Goal: Subscribe to service/newsletter

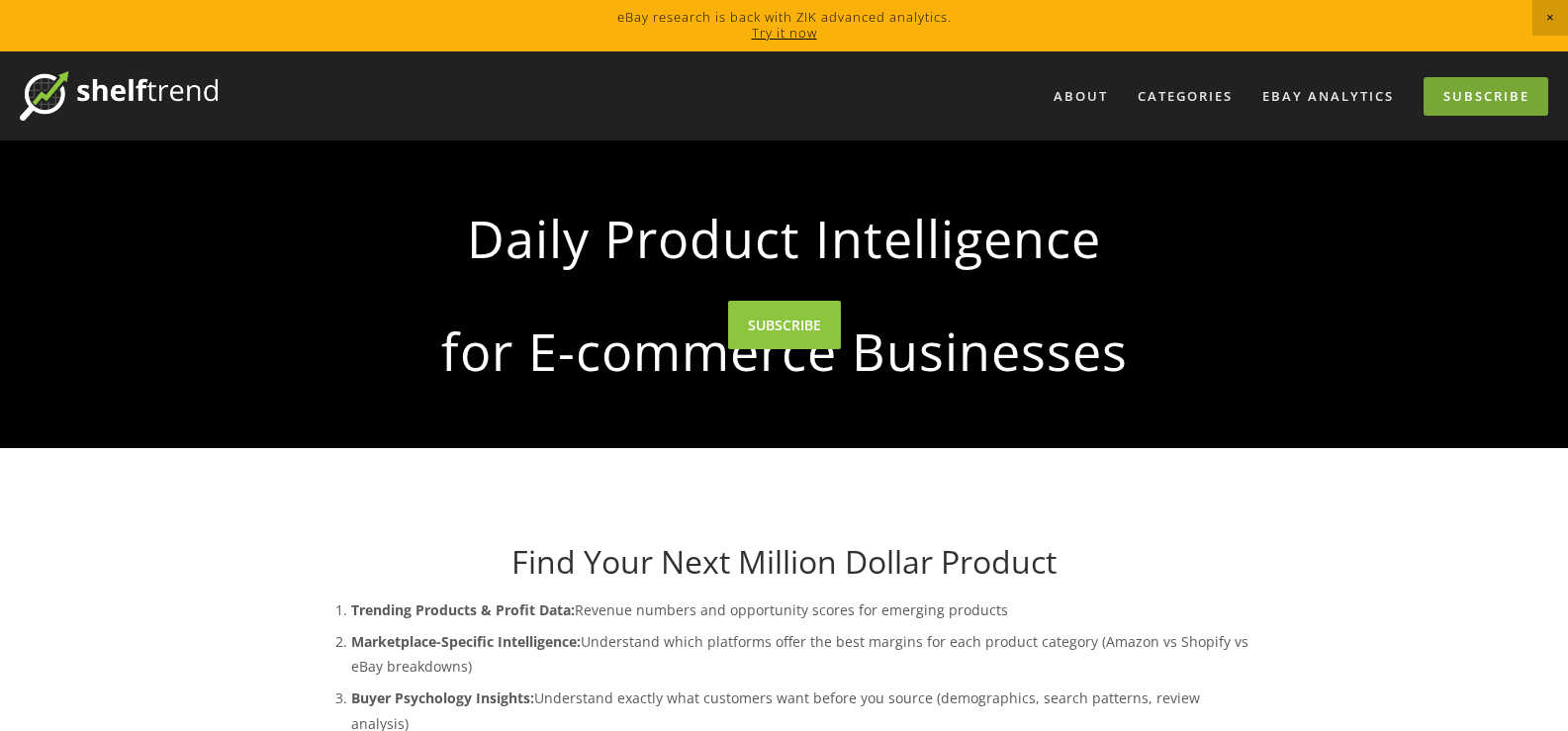
click at [1458, 92] on link "Subscribe" at bounding box center [1487, 96] width 125 height 39
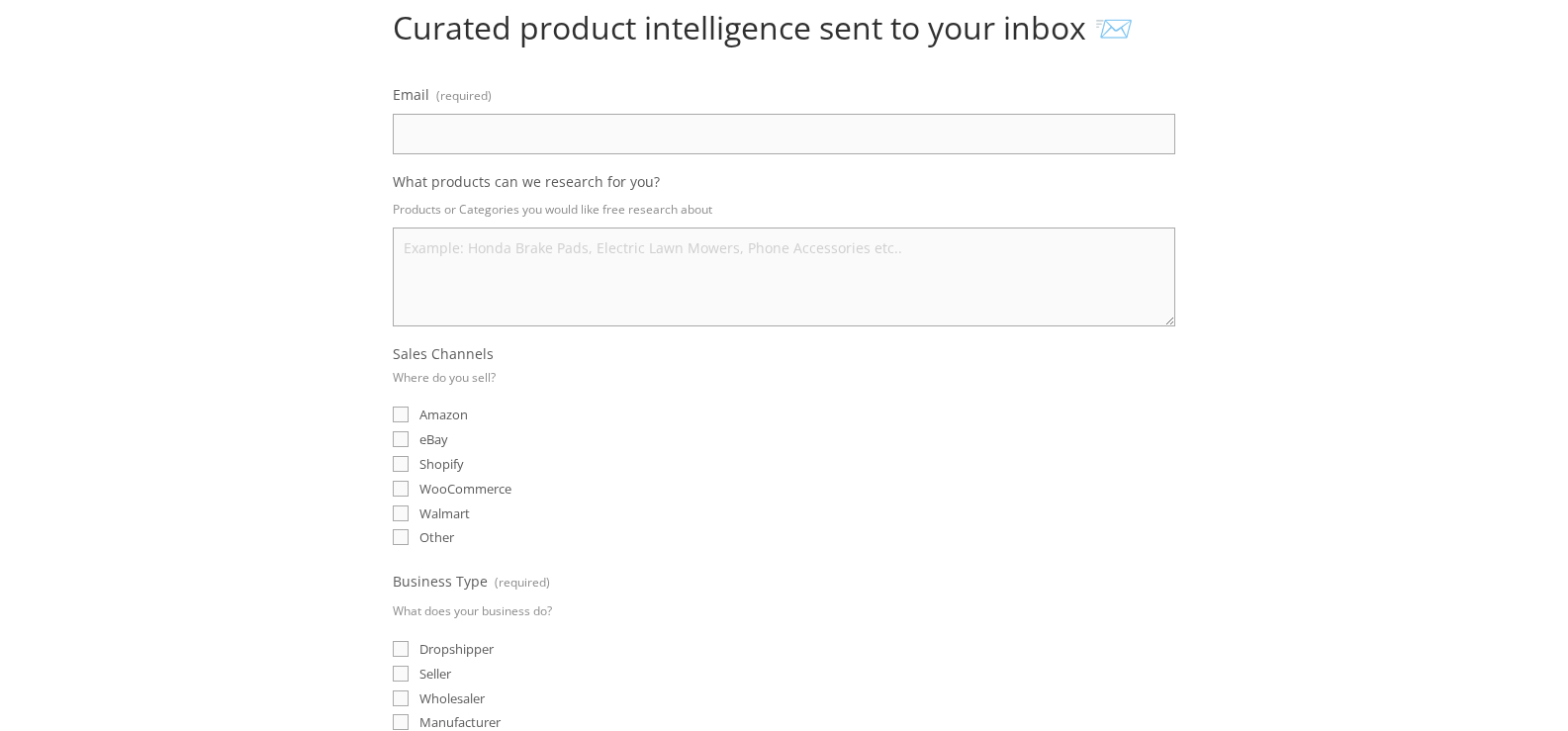
scroll to position [182, 0]
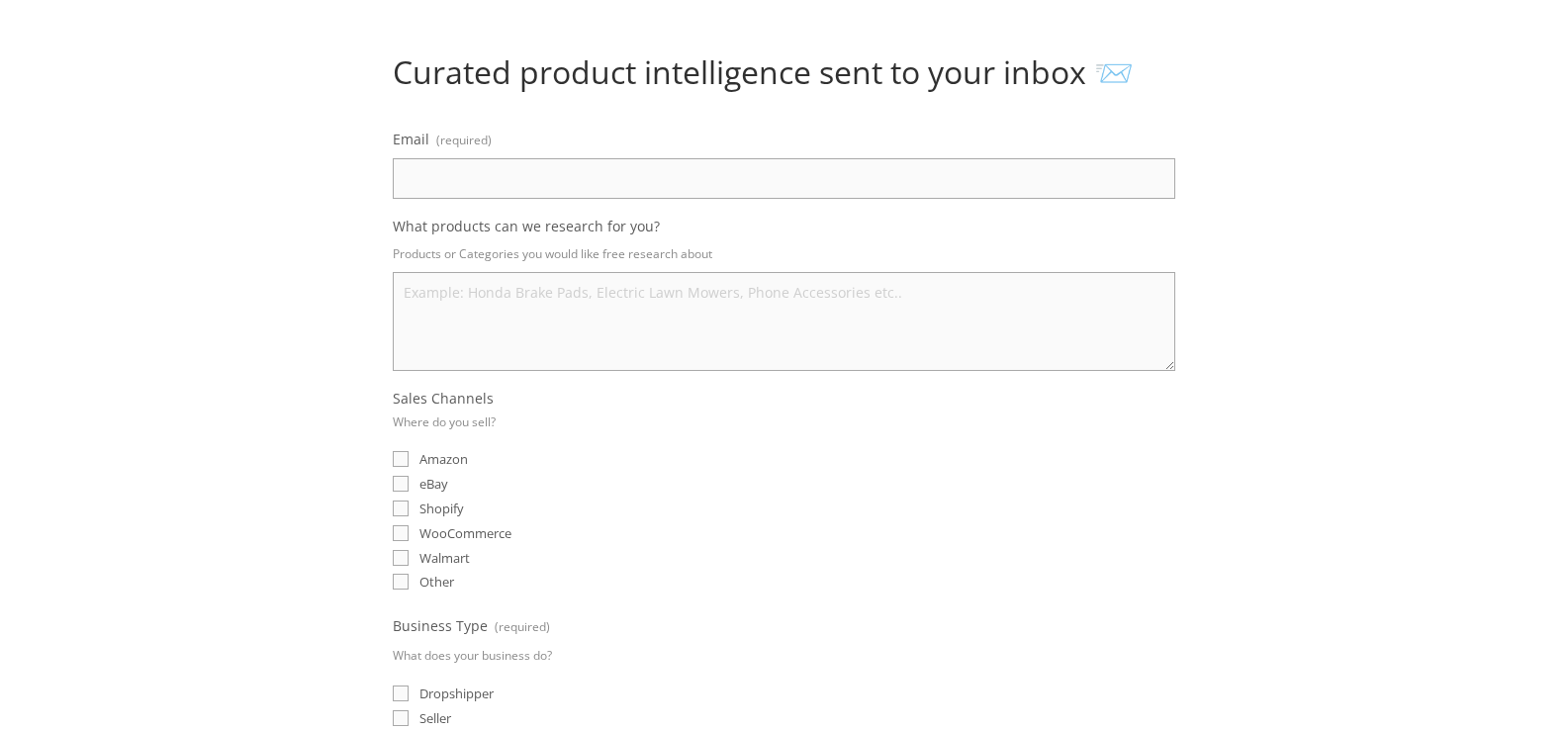
click at [940, 175] on input "Email (required)" at bounding box center [784, 178] width 783 height 41
type input "oussamask.business@outlook.com"
click at [404, 477] on input "eBay" at bounding box center [401, 484] width 16 height 16
checkbox input "true"
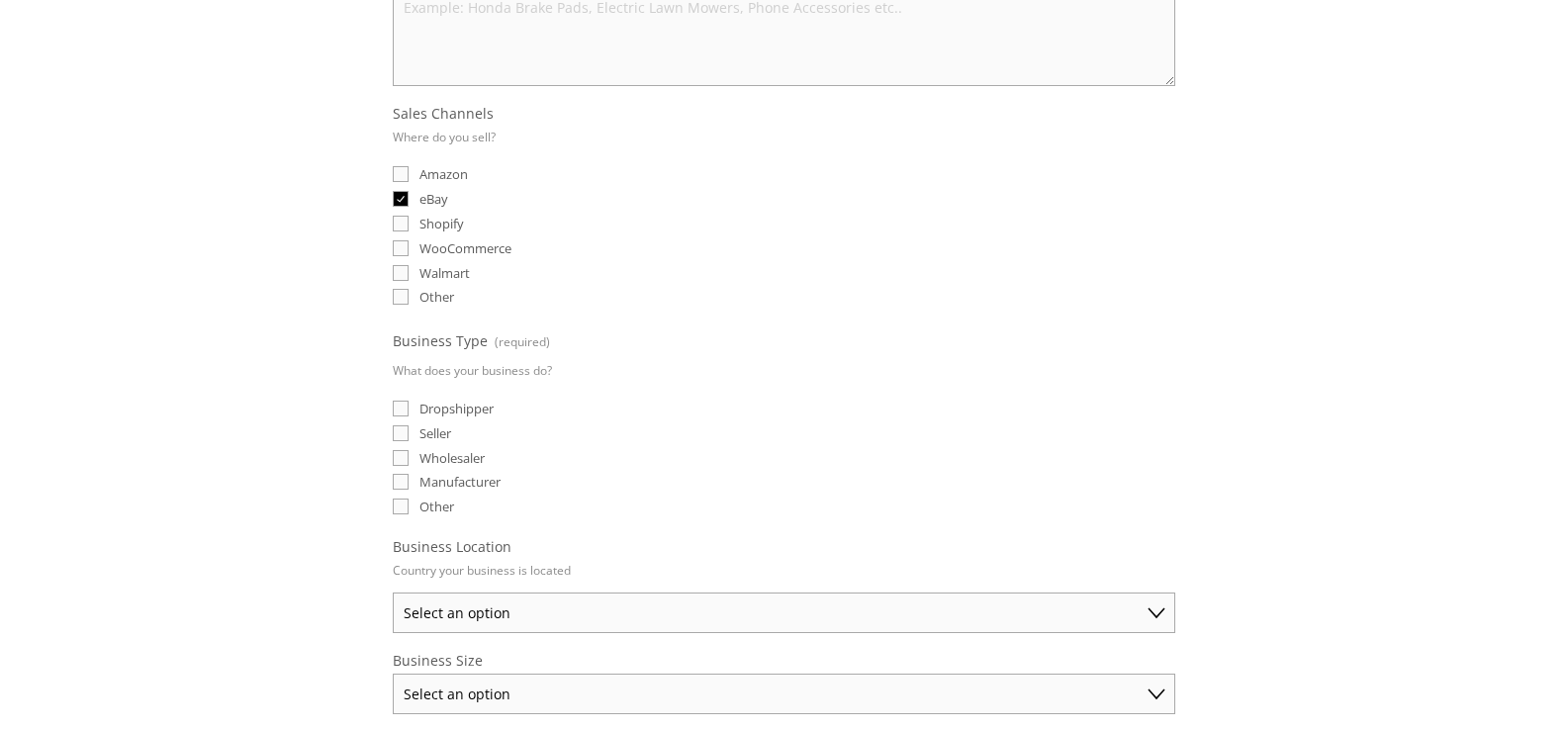
scroll to position [516, 0]
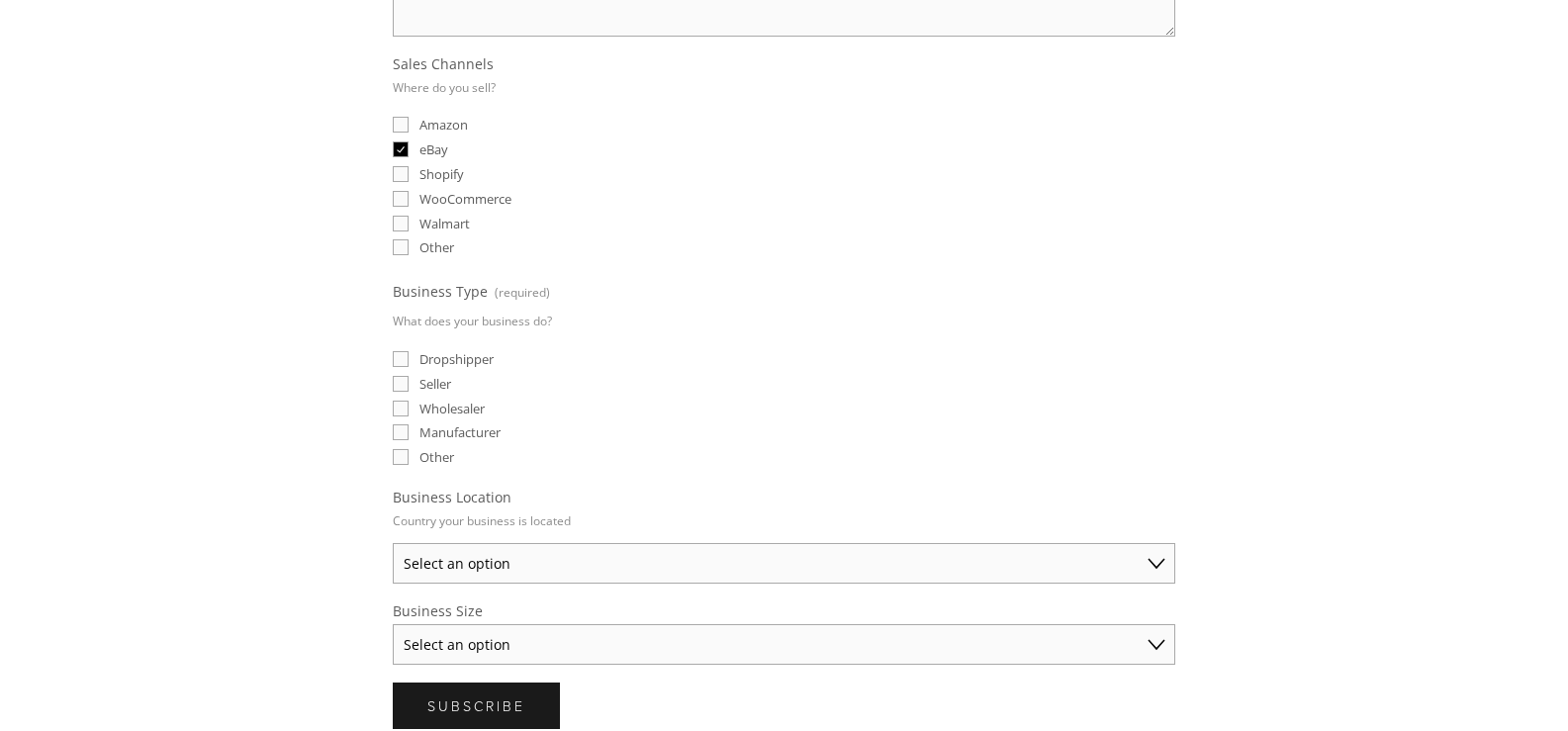
click at [435, 356] on span "Dropshipper" at bounding box center [457, 360] width 74 height 18
click at [409, 356] on input "Dropshipper" at bounding box center [401, 360] width 16 height 16
checkbox input "true"
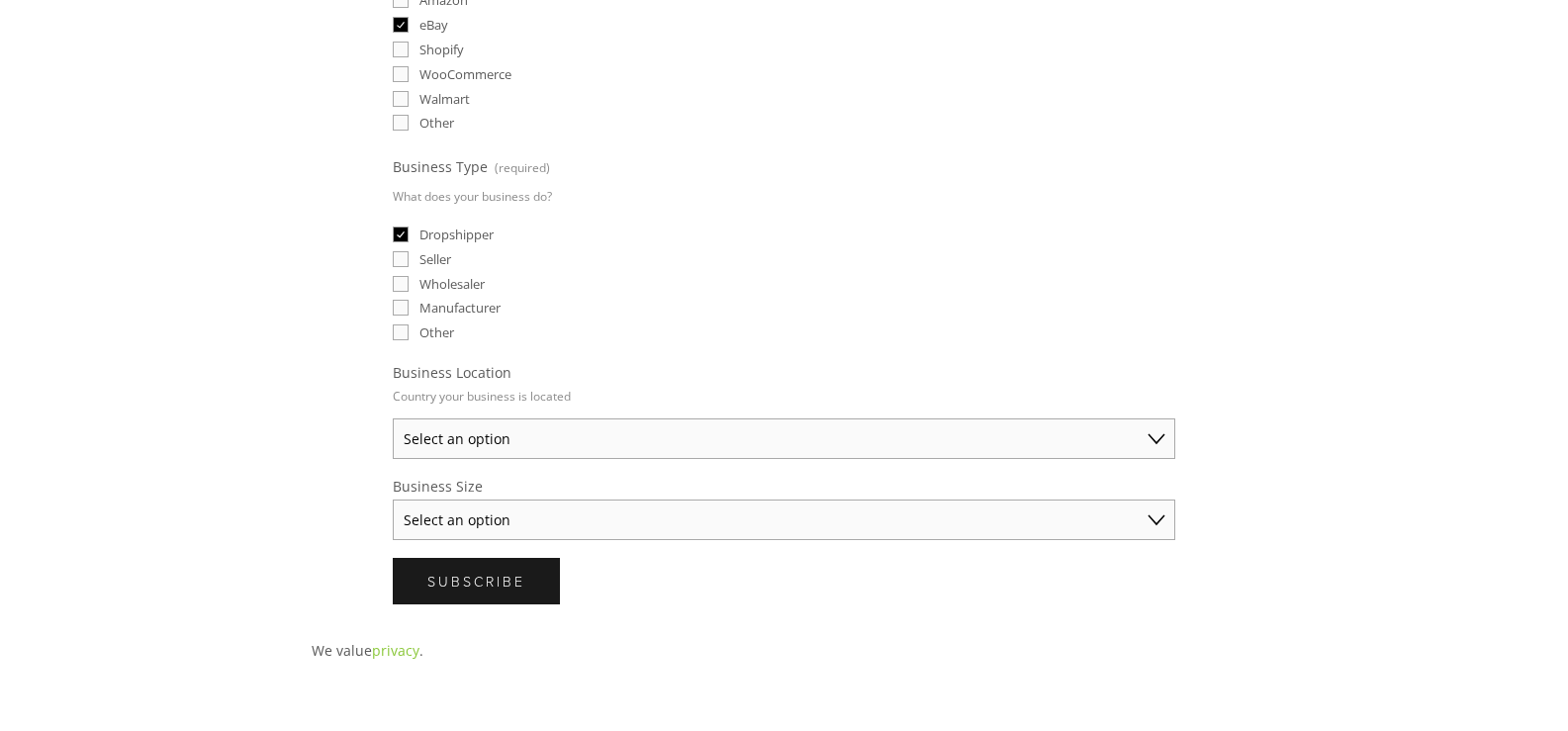
scroll to position [708, 0]
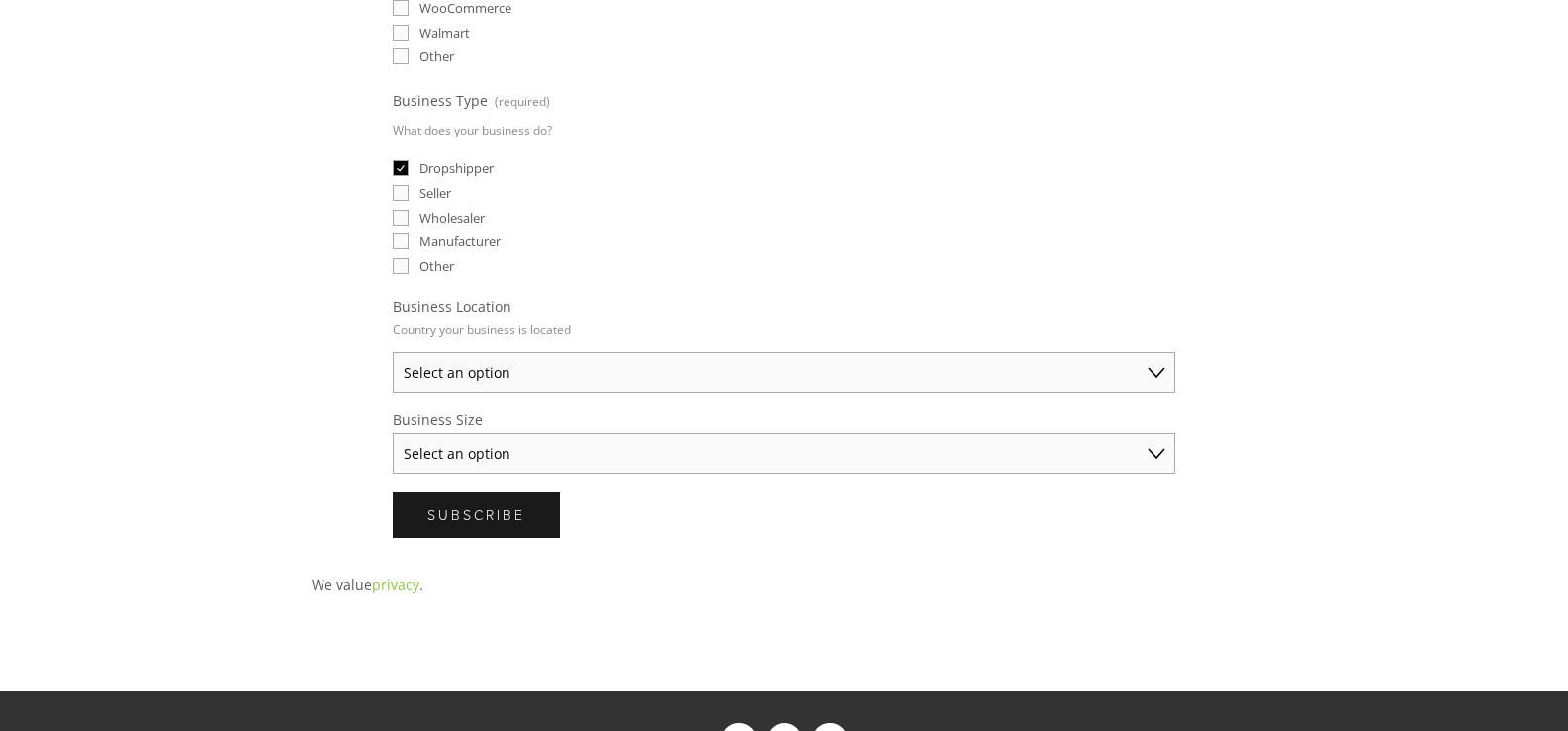
click at [609, 374] on select "Select an option Australia United States United Kingdom China Japan Germany Can…" at bounding box center [784, 372] width 783 height 41
select select "Other"
click at [393, 353] on select "Select an option Australia United States United Kingdom China Japan Germany Can…" at bounding box center [784, 372] width 783 height 41
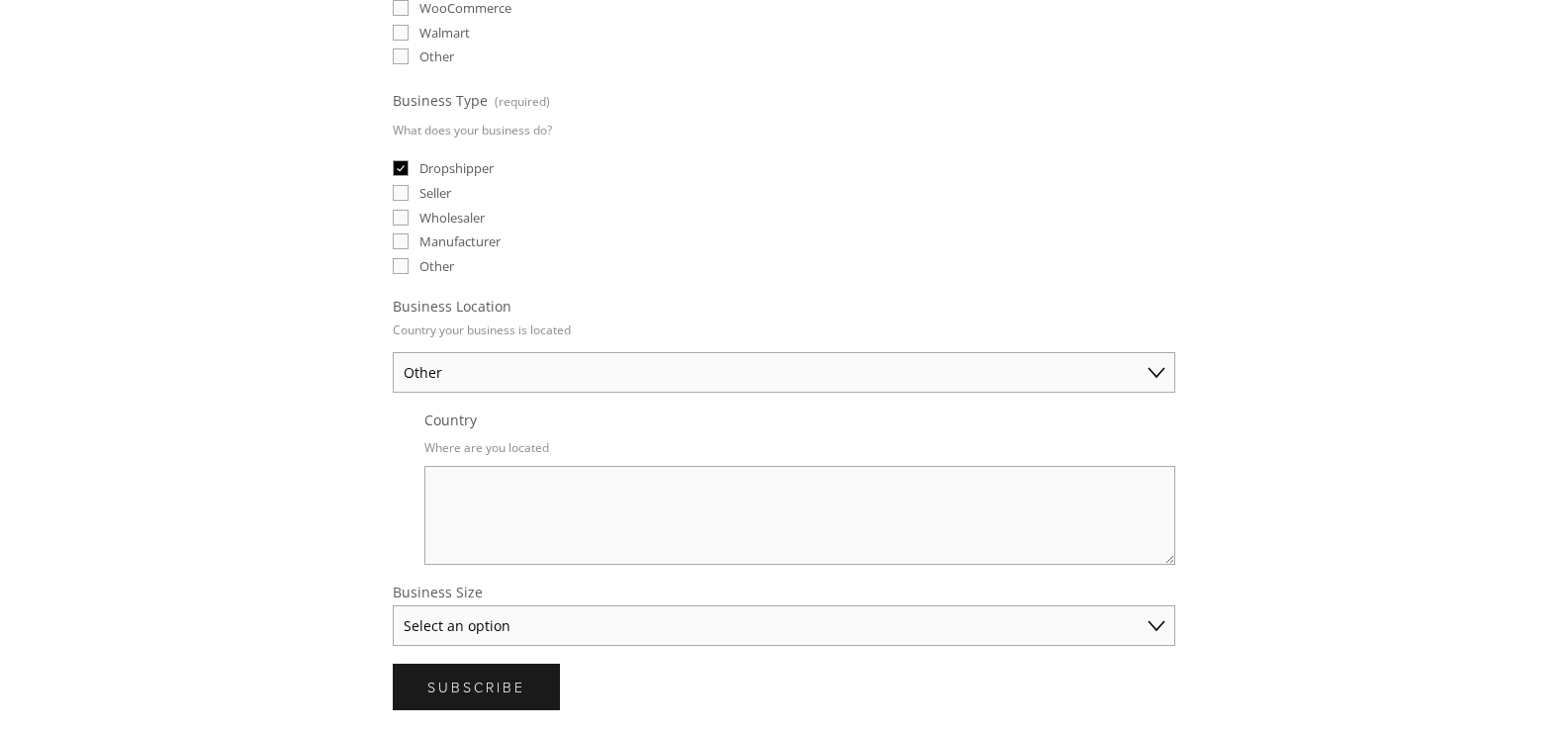
click at [539, 501] on textarea "Country" at bounding box center [800, 515] width 751 height 99
type textarea "Morocco"
click at [487, 631] on select "Select an option Solo Merchant (under $50K annual sales) Small Business ($50K -…" at bounding box center [784, 626] width 783 height 41
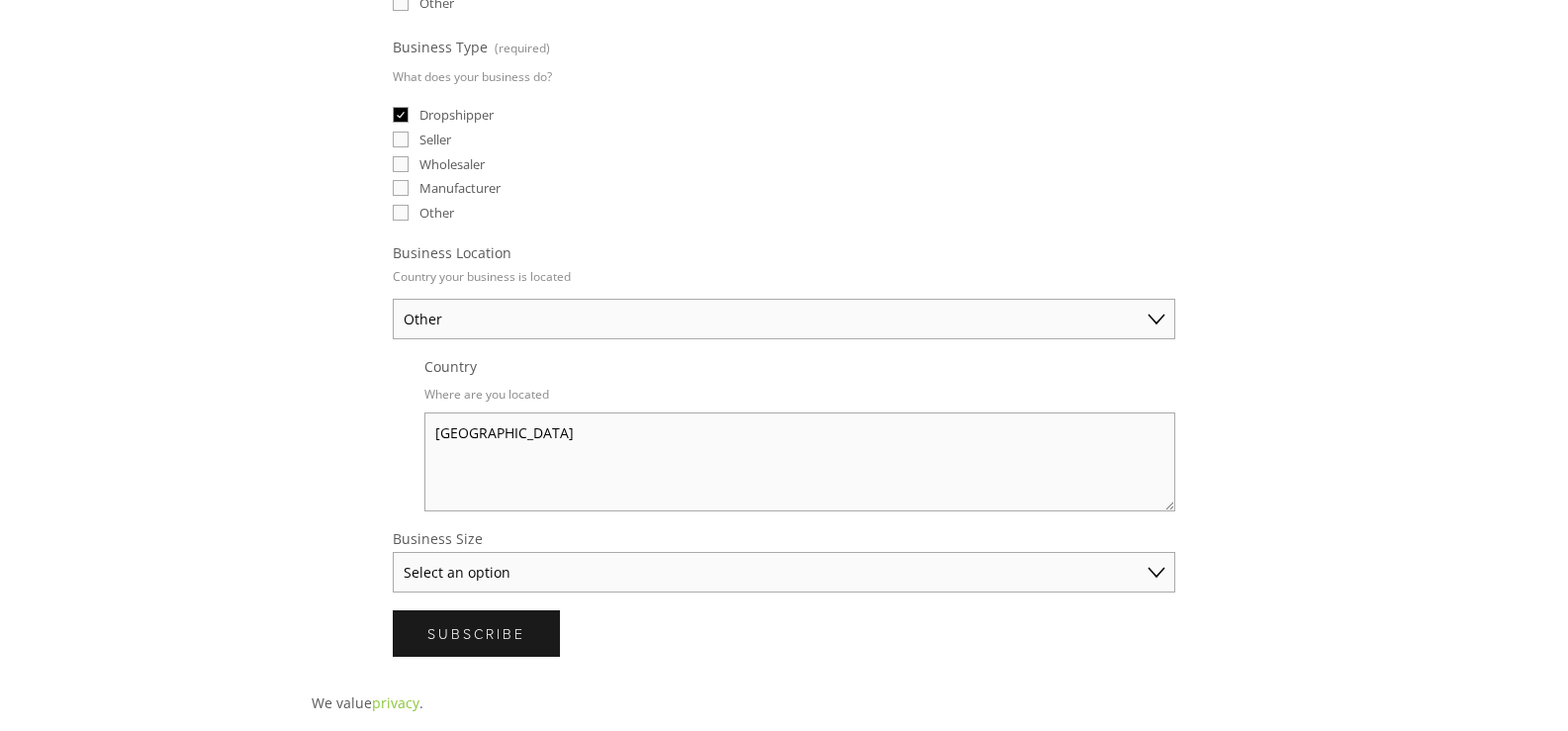
scroll to position [762, 0]
click at [464, 565] on select "Select an option Solo Merchant (under $50K annual sales) Small Business ($50K -…" at bounding box center [784, 571] width 783 height 41
select select "Solo Merchant (under $50K annual sales)"
click at [393, 551] on select "Select an option Solo Merchant (under $50K annual sales) Small Business ($50K -…" at bounding box center [784, 571] width 783 height 41
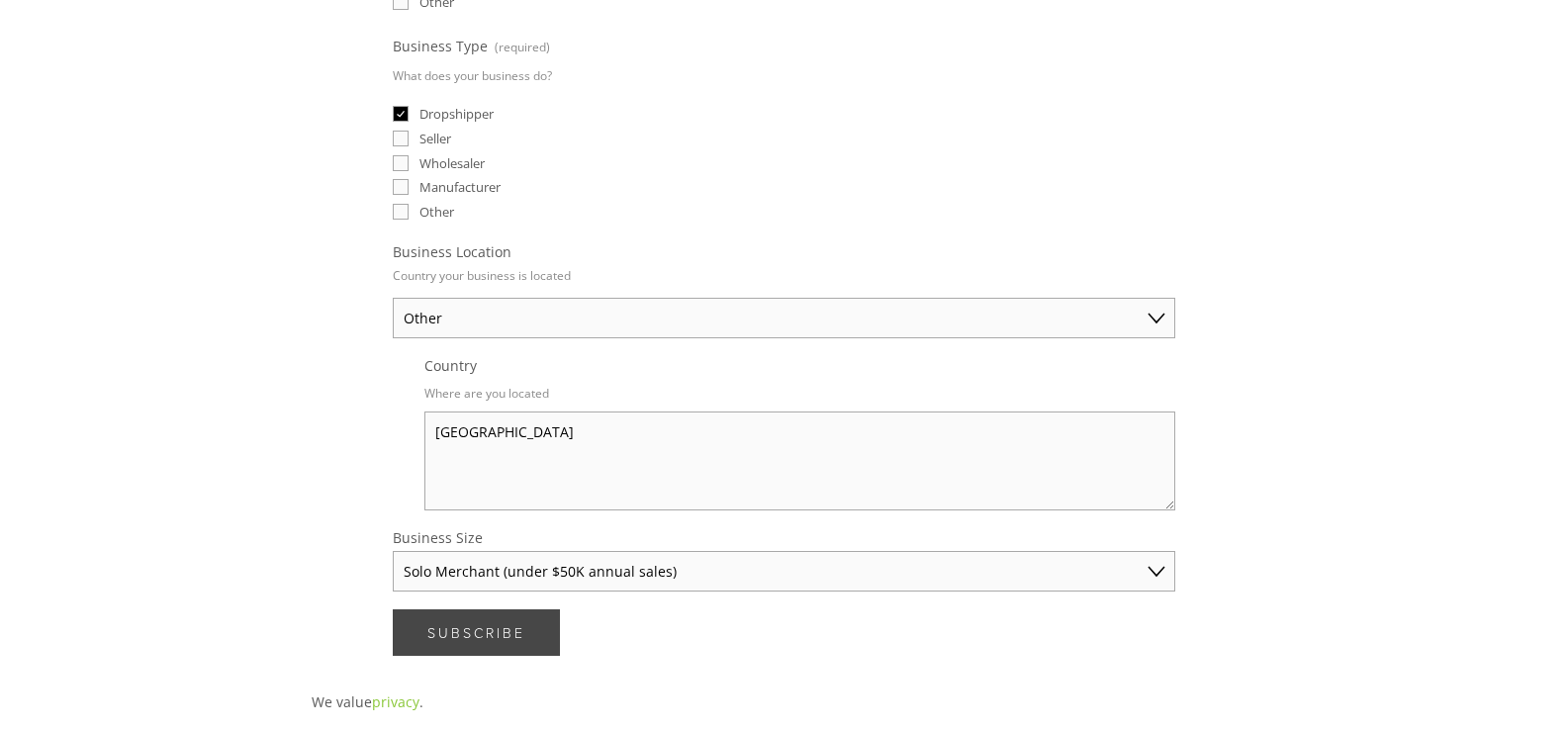
click at [461, 624] on button "Subscribe Subscribe" at bounding box center [477, 633] width 167 height 47
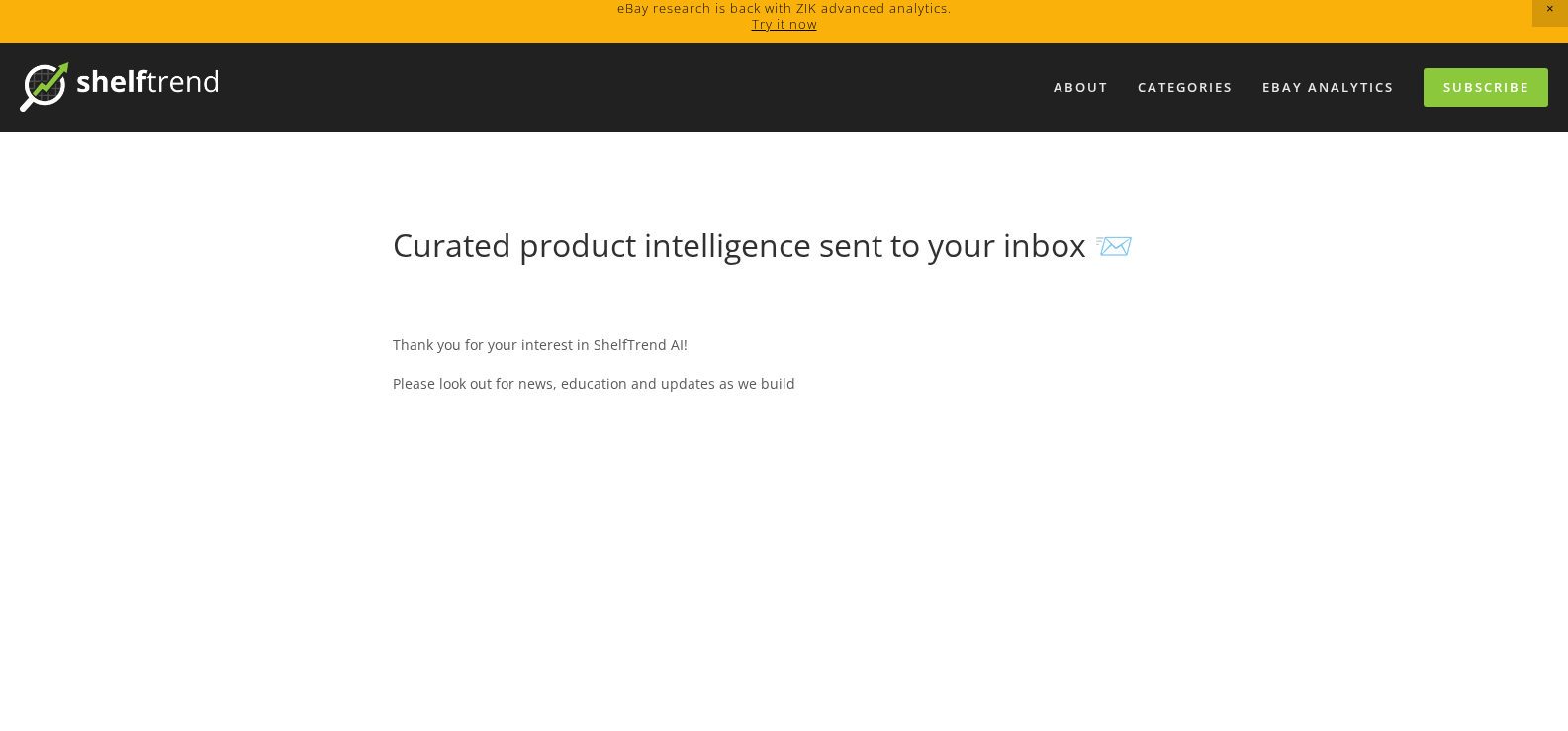
scroll to position [0, 0]
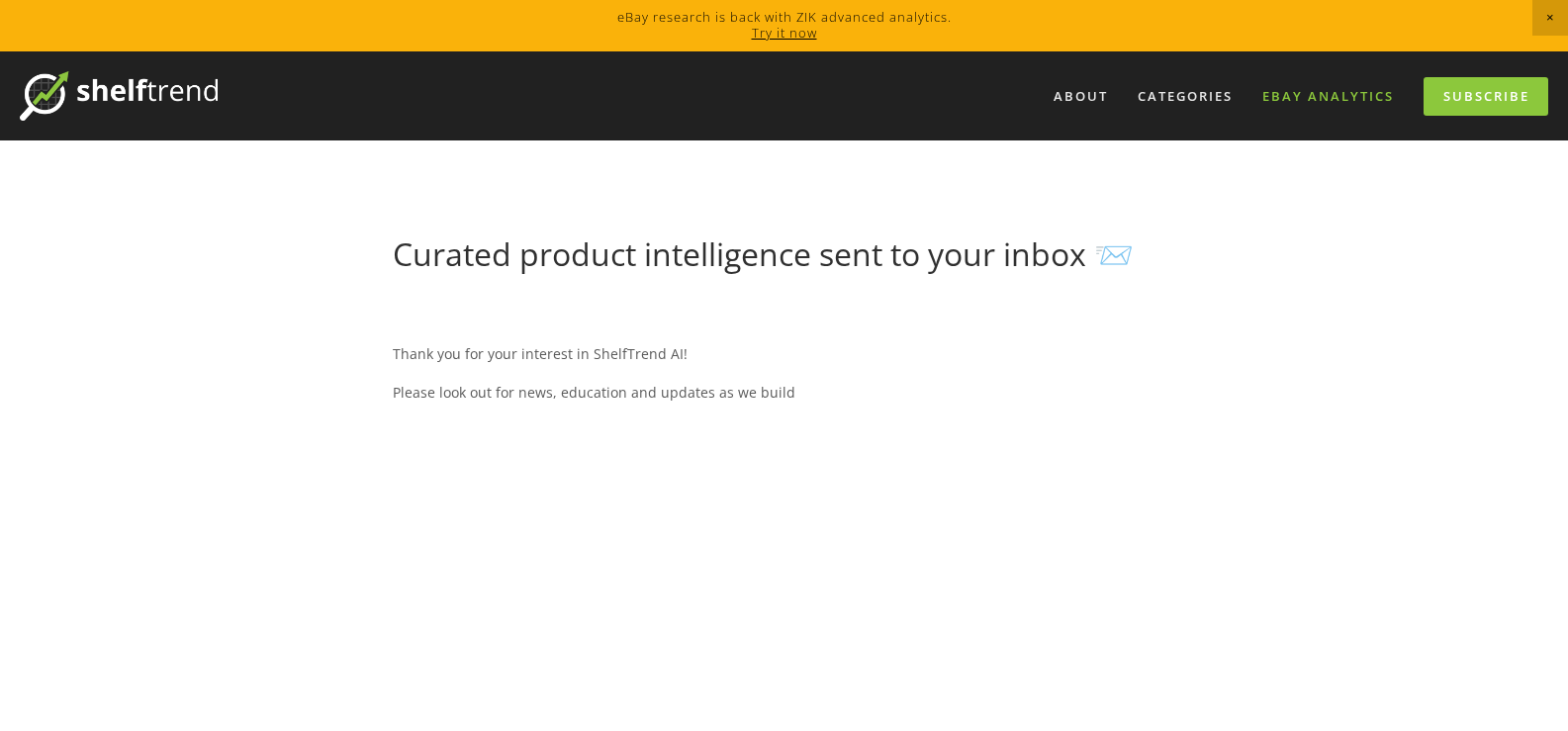
click at [1348, 105] on link "eBay Analytics" at bounding box center [1329, 96] width 157 height 33
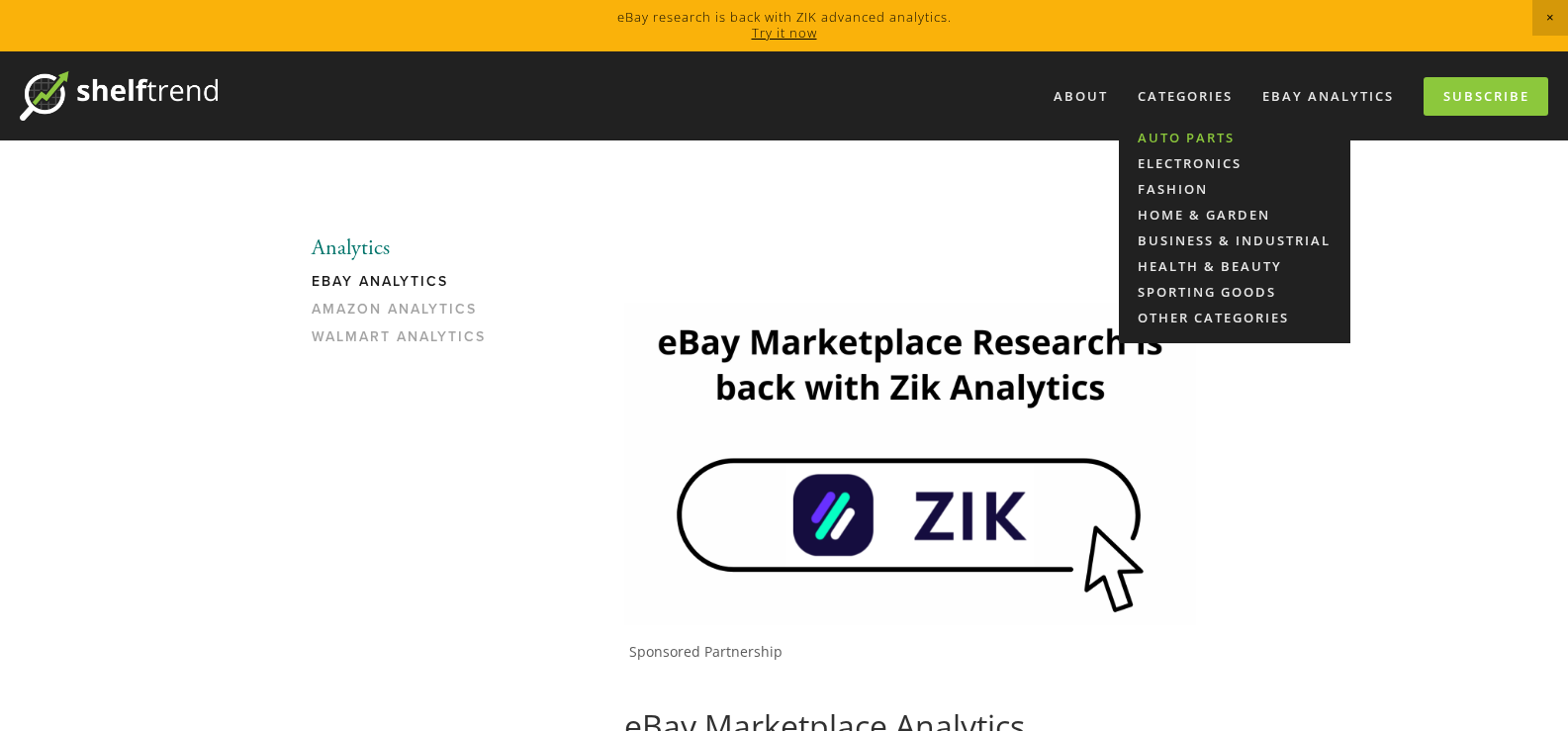
click at [1175, 134] on link "Auto Parts" at bounding box center [1234, 138] width 231 height 26
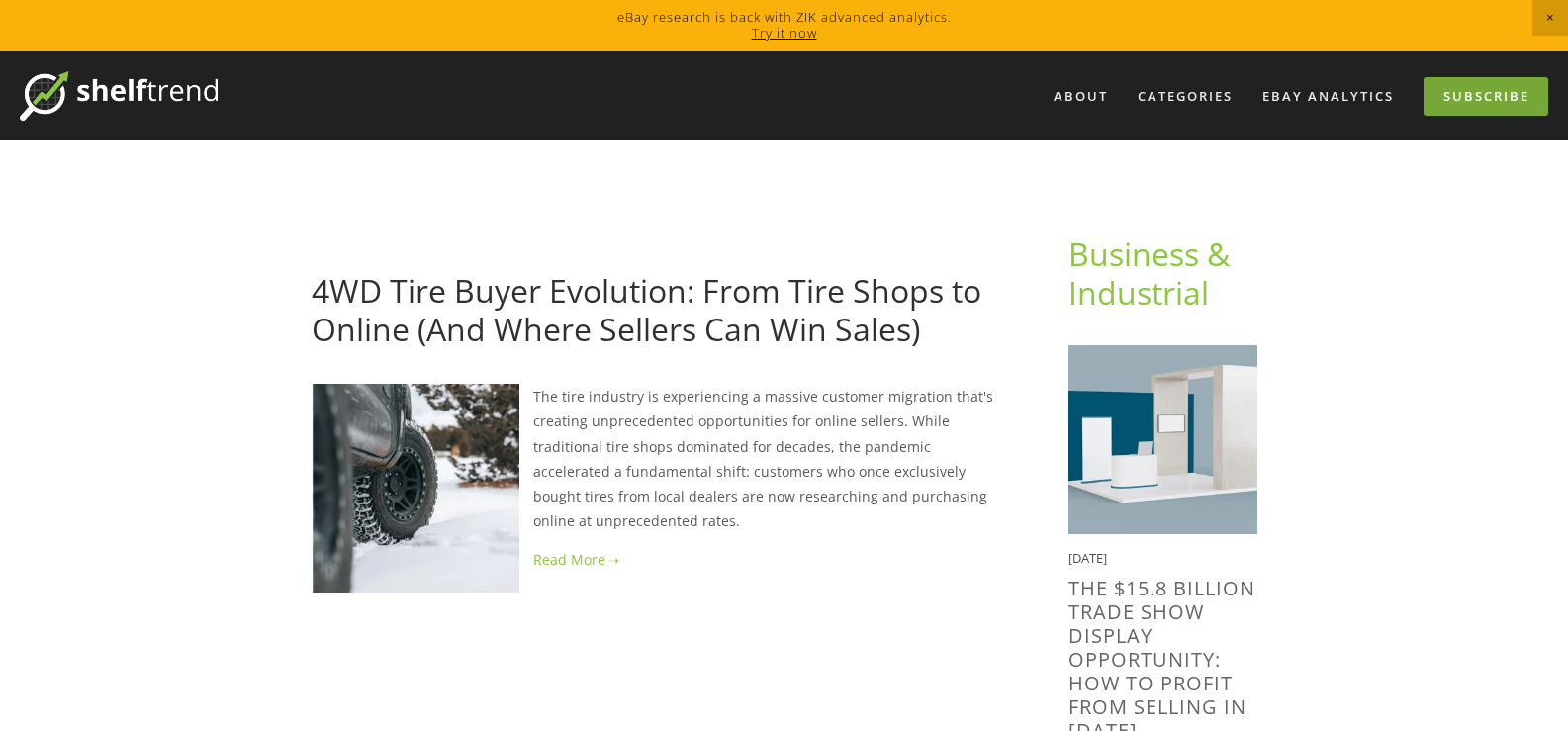
click at [1485, 90] on link "Subscribe" at bounding box center [1487, 96] width 125 height 39
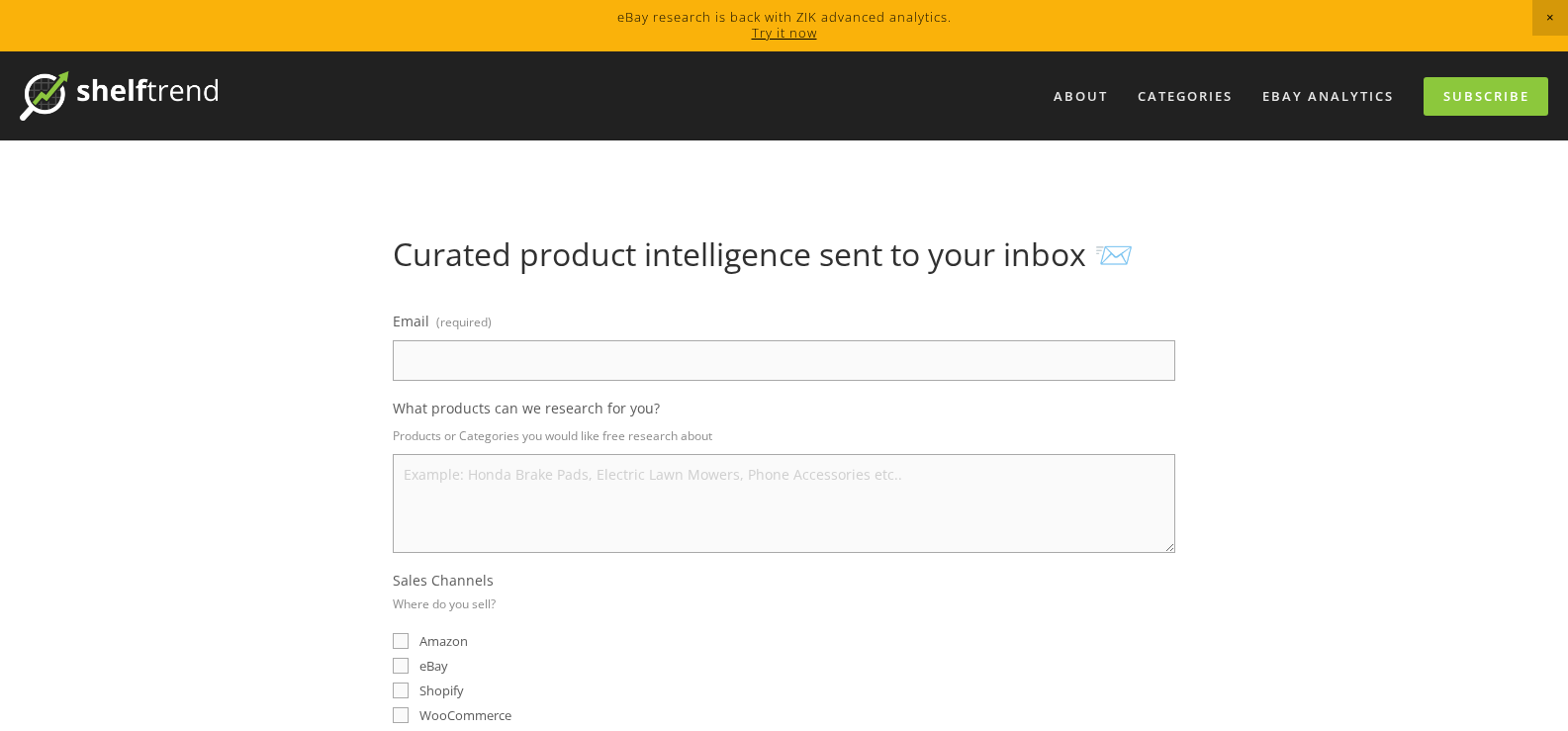
drag, startPoint x: 631, startPoint y: 155, endPoint x: 485, endPoint y: 4, distance: 210.0
